Goal: Information Seeking & Learning: Find specific fact

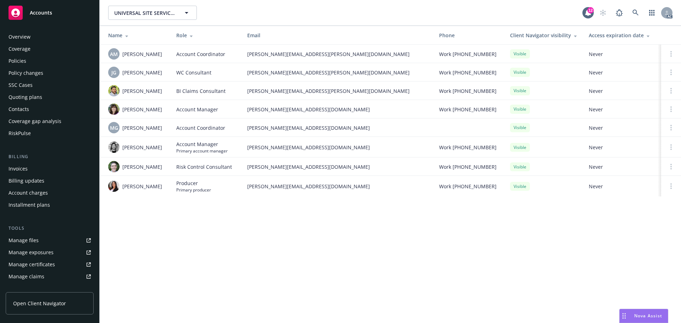
click at [27, 66] on div "Policies" at bounding box center [50, 60] width 82 height 11
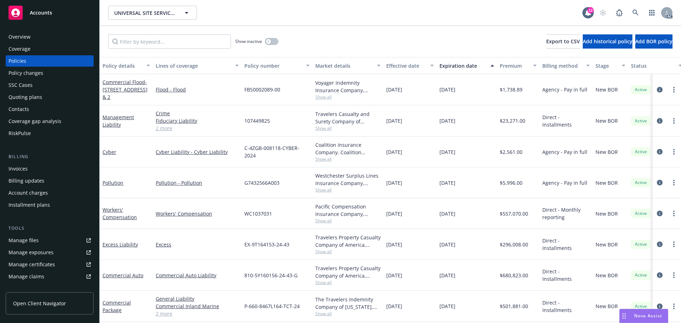
scroll to position [63, 0]
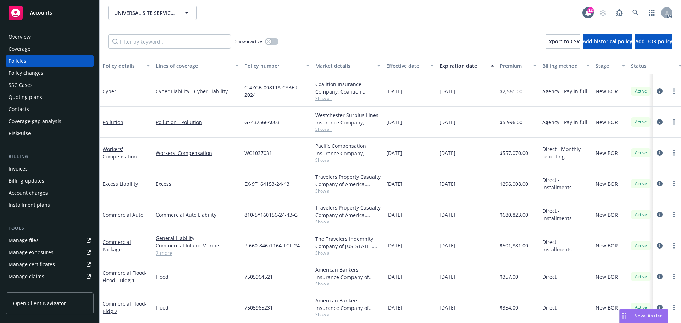
drag, startPoint x: 470, startPoint y: 205, endPoint x: 430, endPoint y: 210, distance: 40.7
click at [430, 210] on div "Commercial Auto Commercial Auto Liability 810-5Y160156-24-43-G Travelers Proper…" at bounding box center [442, 214] width 685 height 31
click at [537, 169] on div "$296,008.00" at bounding box center [518, 184] width 43 height 31
drag, startPoint x: 476, startPoint y: 243, endPoint x: 437, endPoint y: 246, distance: 38.8
click at [437, 246] on div "10/01/2025" at bounding box center [467, 245] width 60 height 31
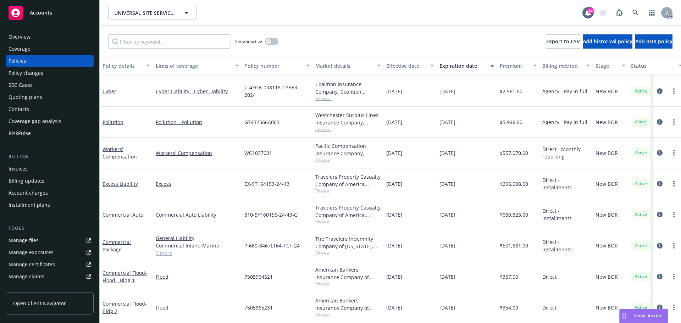
copy span "10/01/2025"
drag, startPoint x: 472, startPoint y: 148, endPoint x: 435, endPoint y: 153, distance: 37.6
click at [435, 153] on div "Workers' Compensation Workers' Compensation WC1037031 Pacific Compensation Insu…" at bounding box center [442, 153] width 685 height 31
copy div "10/01/2025"
drag, startPoint x: 476, startPoint y: 238, endPoint x: 437, endPoint y: 246, distance: 39.7
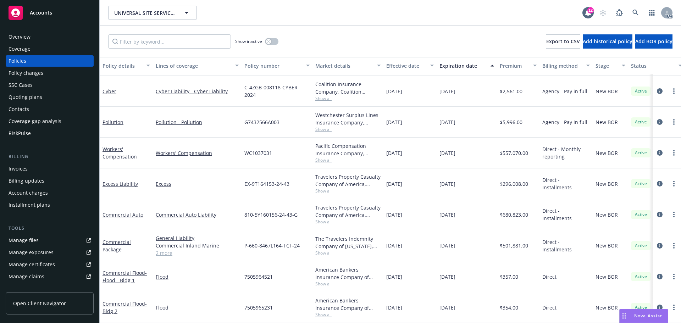
click at [437, 246] on div "10/01/2025" at bounding box center [467, 245] width 60 height 31
copy span "10/01/2025"
click at [162, 252] on div "General Liability Commercial Inland Marine Commercial Property Employee Benefit…" at bounding box center [197, 245] width 89 height 31
click at [164, 250] on link "2 more" at bounding box center [197, 252] width 83 height 7
click at [27, 33] on div "Overview" at bounding box center [20, 36] width 22 height 11
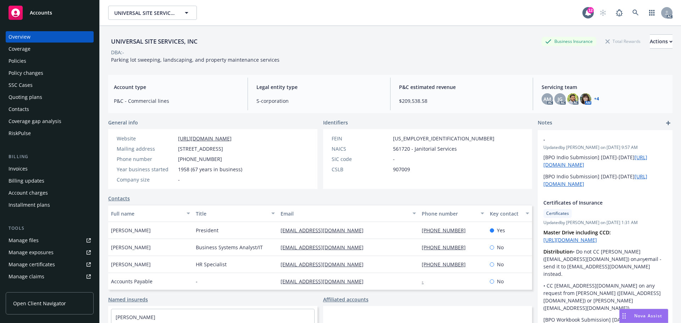
click at [18, 62] on div "Policies" at bounding box center [18, 60] width 18 height 11
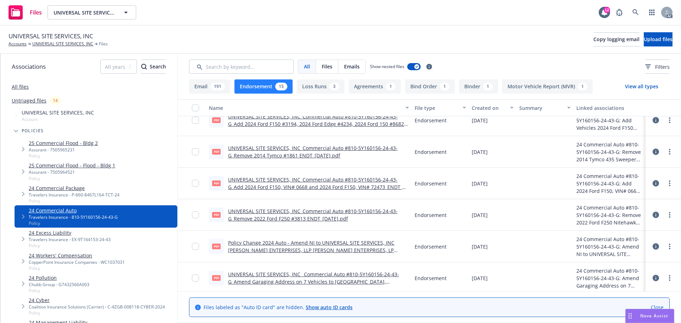
click at [57, 240] on div "Travelers Insurance - EX-9T164153-24-43" at bounding box center [70, 240] width 82 height 6
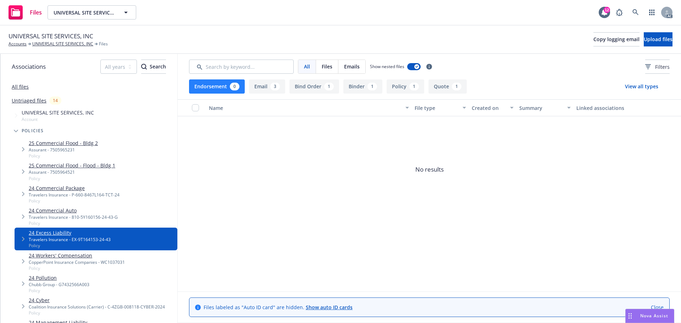
click at [270, 87] on div "3" at bounding box center [275, 87] width 10 height 8
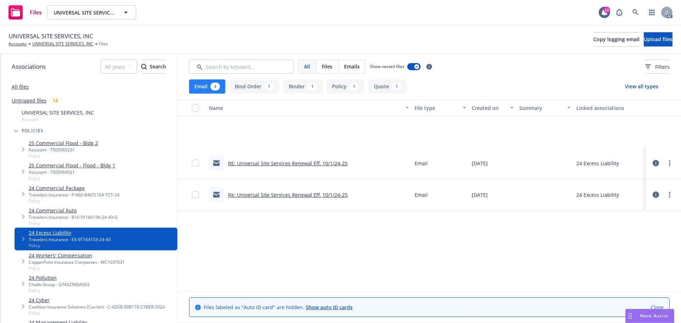
click at [206, 87] on button "Email 3" at bounding box center [207, 86] width 36 height 14
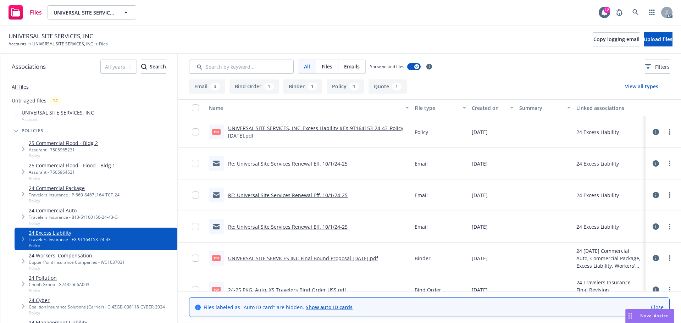
click at [299, 132] on div "UNIVERSAL SITE SERVICES, INC_Excess Liability #EX-9T164153-24-43_Policy [DATE].…" at bounding box center [318, 132] width 181 height 15
click at [299, 131] on link "UNIVERSAL SITE SERVICES, INC_Excess Liability #EX-9T164153-24-43_Policy [DATE].…" at bounding box center [315, 132] width 175 height 14
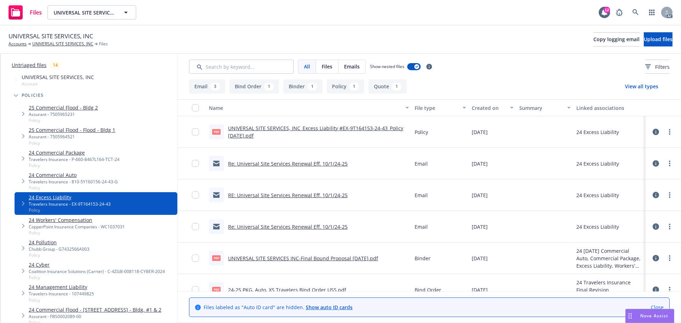
click at [73, 221] on link "24 Workers' Compensation" at bounding box center [77, 219] width 96 height 7
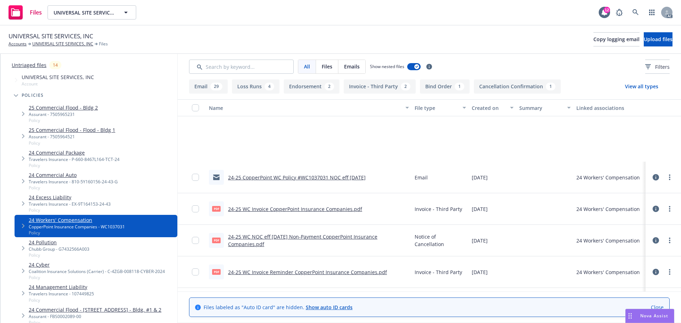
scroll to position [1029, 0]
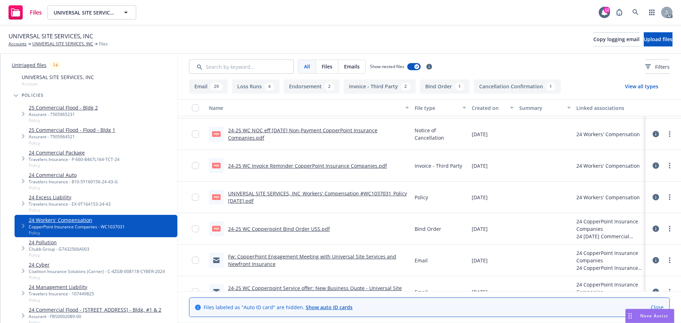
click at [339, 194] on link "UNIVERSAL SITE SERVICES, INC_Workers' Compensation #WC1037031_Policy [DATE].pdf" at bounding box center [317, 197] width 179 height 14
click at [327, 90] on div "2" at bounding box center [330, 87] width 10 height 8
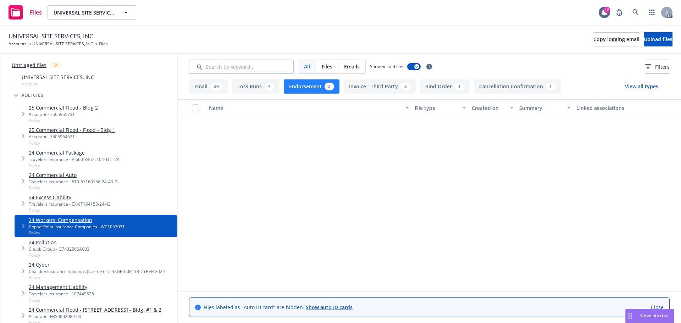
scroll to position [0, 0]
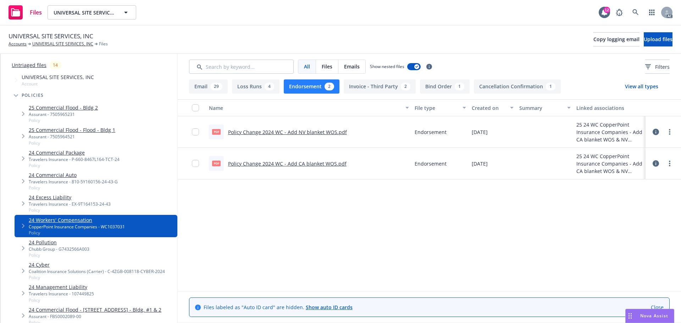
click at [298, 161] on link "Policy Change 2024 WC - Add CA blanket WOS.pdf" at bounding box center [287, 163] width 118 height 7
click at [290, 131] on link "Policy Change 2024 WC - Add NV blanket WOS.pdf" at bounding box center [287, 132] width 119 height 7
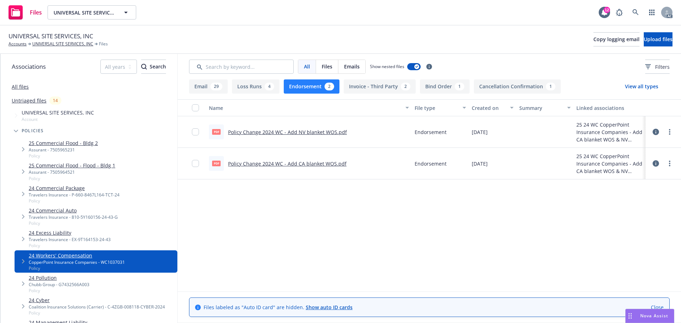
click at [19, 82] on div "All files" at bounding box center [88, 86] width 177 height 14
click at [24, 87] on link "All files" at bounding box center [20, 86] width 17 height 7
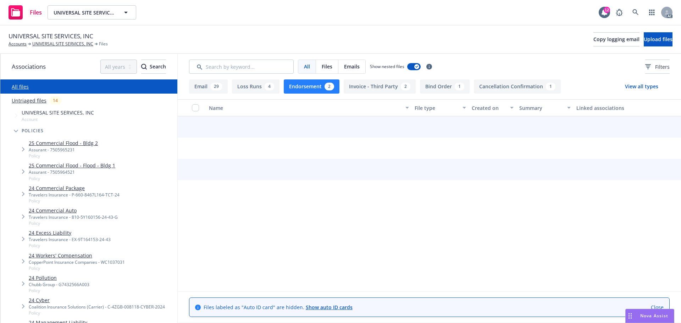
click at [320, 91] on button "Endorsement 2" at bounding box center [312, 86] width 56 height 14
click at [271, 70] on input "Search by keyword..." at bounding box center [241, 67] width 105 height 14
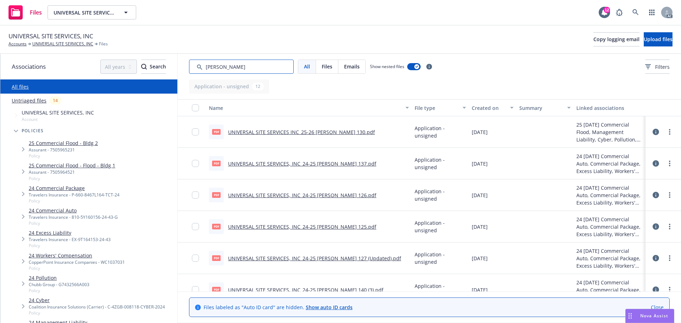
type input "[PERSON_NAME]"
click at [422, 108] on div "File type" at bounding box center [437, 107] width 44 height 7
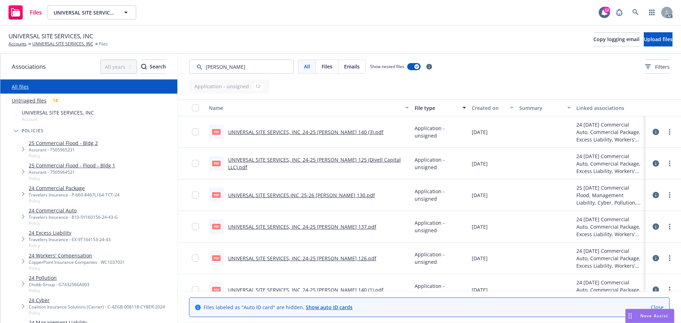
click at [422, 108] on div "File type" at bounding box center [437, 107] width 44 height 7
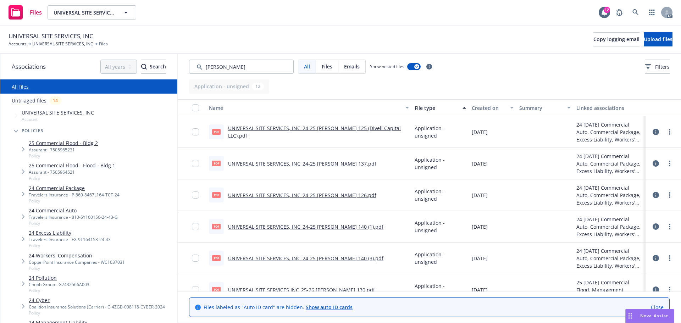
click at [422, 108] on div "File type" at bounding box center [437, 107] width 44 height 7
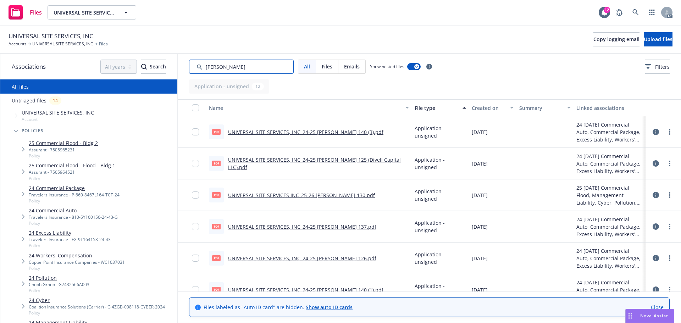
drag, startPoint x: 247, startPoint y: 72, endPoint x: 129, endPoint y: 75, distance: 118.5
click at [129, 75] on div "Associations All years 2027 2026 2025 2024 2023 2022 2021 2020 2019 2018 2017 2…" at bounding box center [340, 188] width 681 height 269
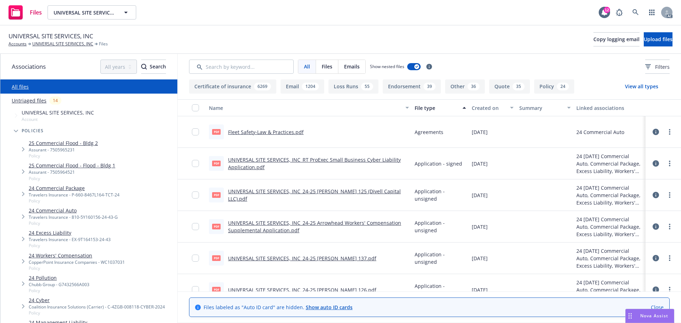
click at [94, 194] on div "Travelers Insurance - P-660-8467L164-TCT-24" at bounding box center [74, 195] width 91 height 6
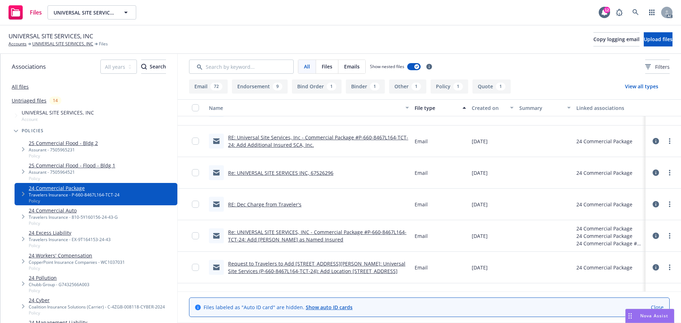
scroll to position [213, 0]
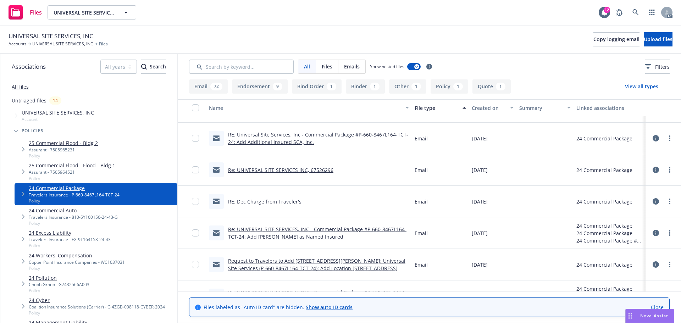
click at [458, 86] on div "1" at bounding box center [458, 87] width 10 height 8
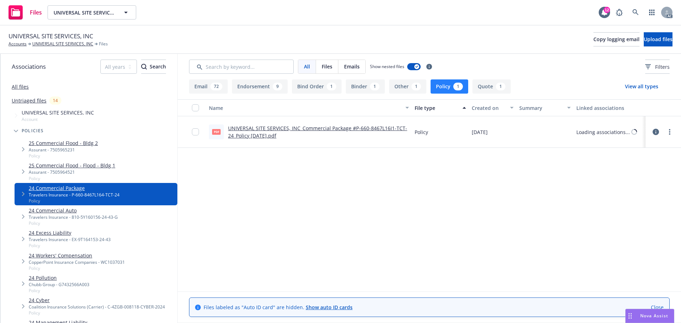
scroll to position [0, 0]
click at [267, 133] on link "UNIVERSAL SITE SERVICES, INC_Commercial Package #P-660-8467L16I1-TCT-24_Policy …" at bounding box center [317, 132] width 179 height 14
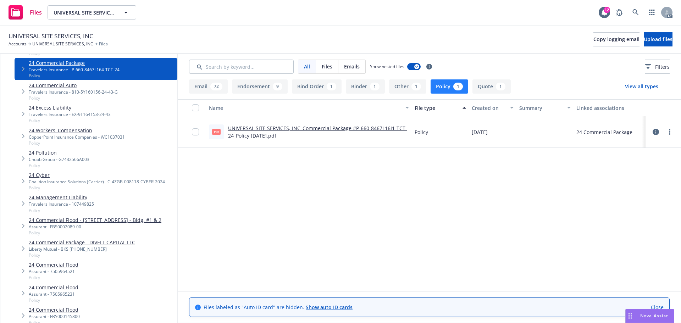
scroll to position [177, 0]
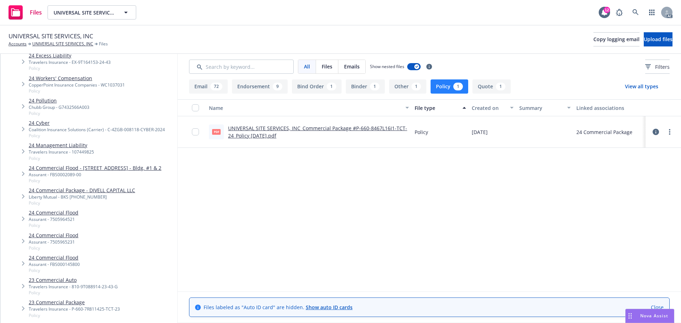
click at [77, 194] on link "24 Commercial Package - DIVELL CAPITAL LLC" at bounding box center [82, 190] width 106 height 7
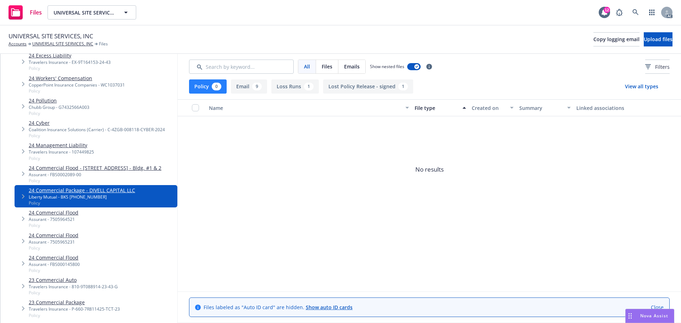
click at [200, 83] on button "Policy 0" at bounding box center [208, 86] width 38 height 14
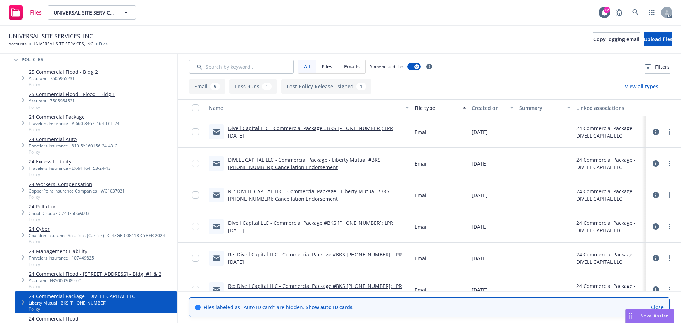
scroll to position [35, 0]
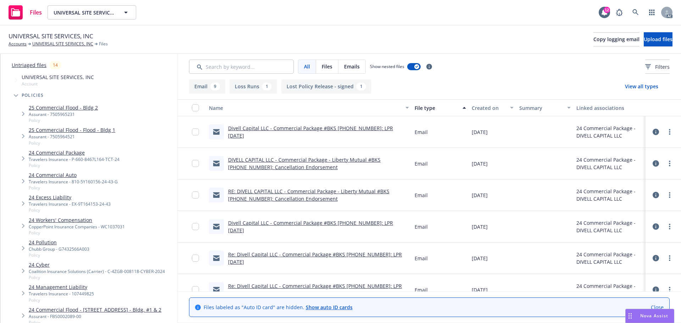
click at [93, 153] on link "24 Commercial Package" at bounding box center [74, 152] width 91 height 7
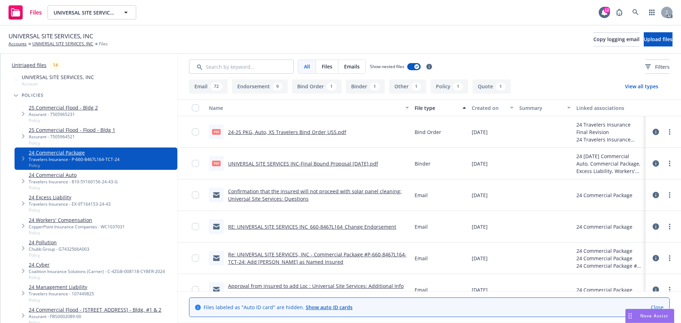
click at [372, 89] on div "1" at bounding box center [375, 87] width 10 height 8
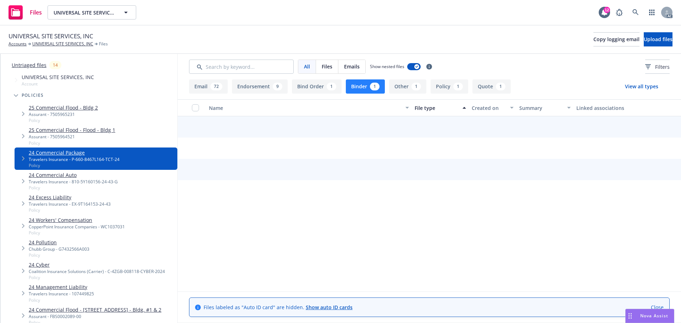
click at [372, 89] on div "1" at bounding box center [375, 87] width 10 height 8
click at [436, 86] on button "Policy 1" at bounding box center [450, 86] width 38 height 14
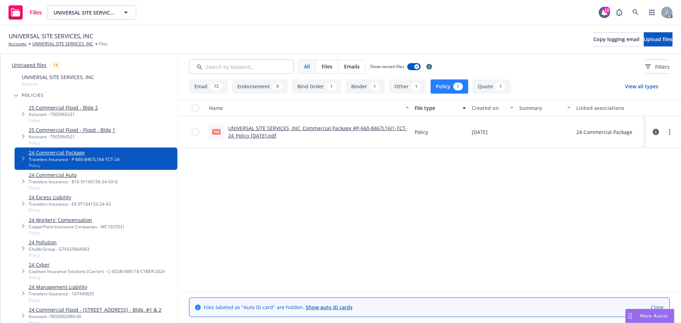
click at [283, 132] on div "UNIVERSAL SITE SERVICES, INC_Commercial Package #P-660-8467L16I1-TCT-24_Policy …" at bounding box center [318, 132] width 181 height 15
click at [275, 131] on link "UNIVERSAL SITE SERVICES, INC_Commercial Package #P-660-8467L16I1-TCT-24_Policy …" at bounding box center [317, 132] width 179 height 14
click at [253, 87] on button "Endorsement 9" at bounding box center [260, 86] width 56 height 14
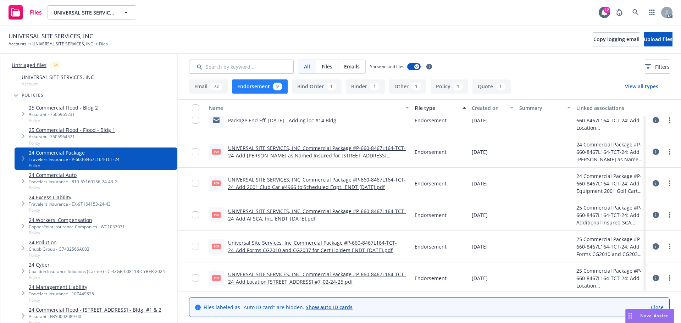
scroll to position [108, 0]
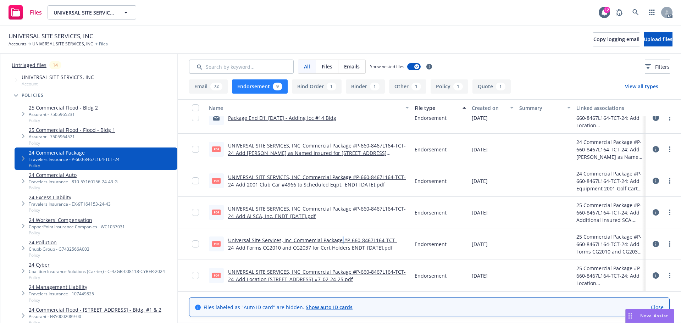
click at [340, 243] on link "Universal Site Services, Inc_Commercial Package #P-660-8467L164-TCT-24_Add Form…" at bounding box center [312, 244] width 169 height 14
click at [335, 176] on link "UNIVERSAL SITE SERVICES, INC_Commercial Package #P-660-8467L164-TCT-24_Add 2001…" at bounding box center [317, 181] width 178 height 14
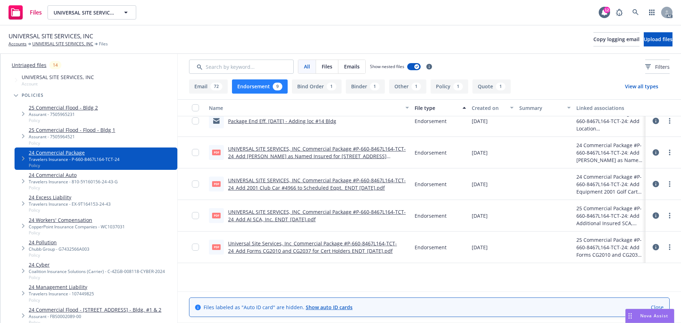
scroll to position [0, 0]
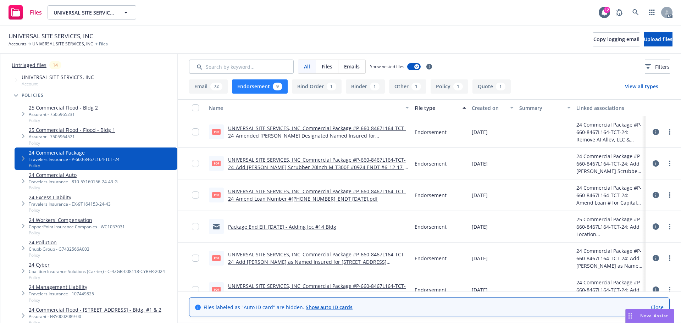
click at [491, 110] on div "Created on" at bounding box center [489, 107] width 34 height 7
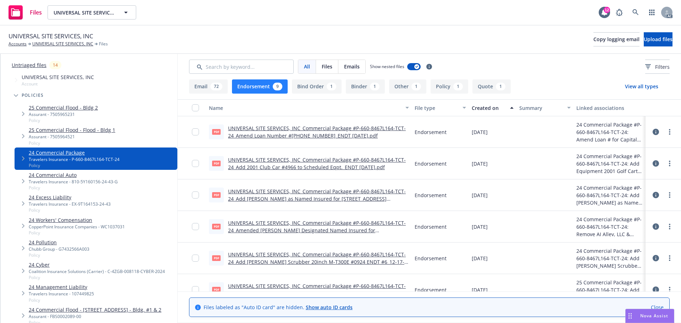
click at [491, 110] on div "Created on" at bounding box center [489, 107] width 34 height 7
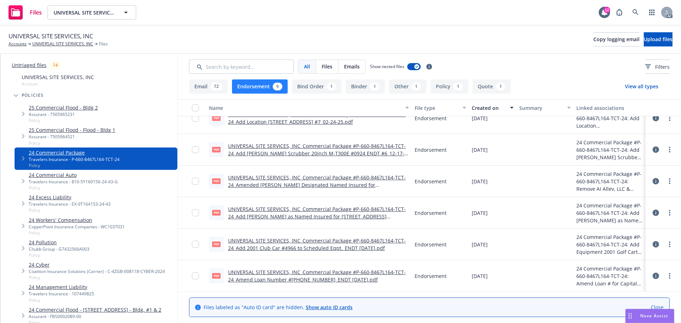
scroll to position [108, 0]
click at [350, 244] on link "UNIVERSAL SITE SERVICES, INC_Commercial Package #P-660-8467L164-TCT-24_Add 2001…" at bounding box center [317, 244] width 178 height 14
click at [318, 148] on link "UNIVERSAL SITE SERVICES, INC_Commercial Package #P-660-8467L164-TCT-24_Add [PER…" at bounding box center [317, 153] width 178 height 22
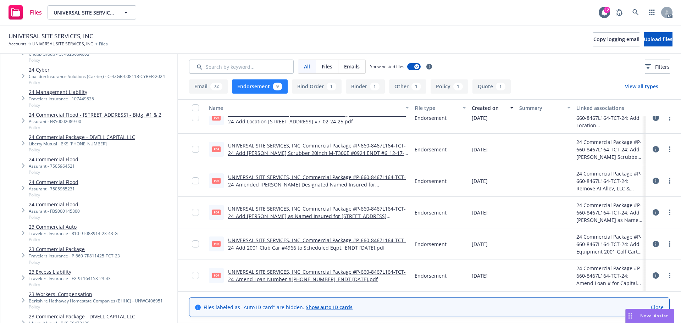
scroll to position [248, 0]
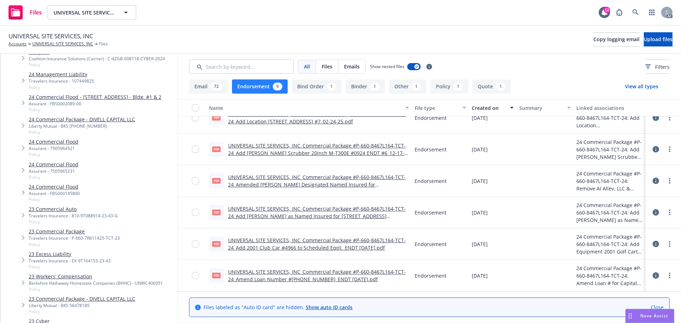
click at [84, 235] on link "23 Commercial Package" at bounding box center [74, 231] width 91 height 7
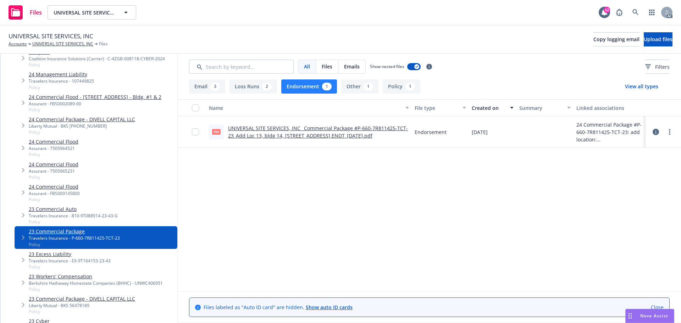
click at [406, 89] on div "1" at bounding box center [411, 87] width 10 height 8
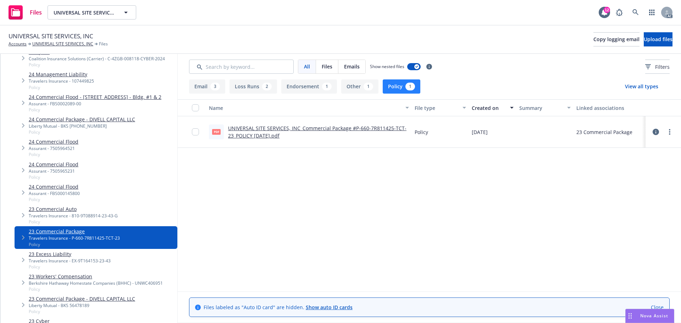
click at [287, 130] on link "UNIVERSAL SITE SERVICES, INC_Commercial Package #P-660-7R811425-TCT-23_POLICY […" at bounding box center [317, 132] width 178 height 14
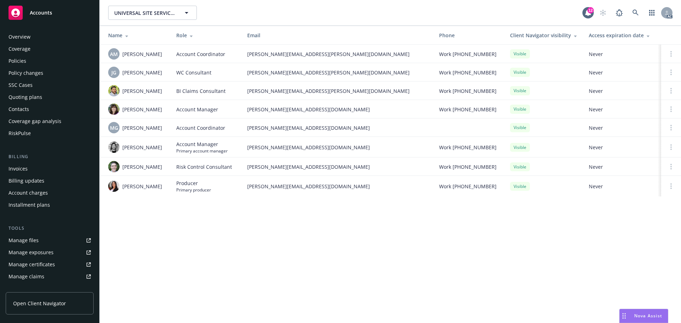
scroll to position [139, 0]
